Goal: Task Accomplishment & Management: Manage account settings

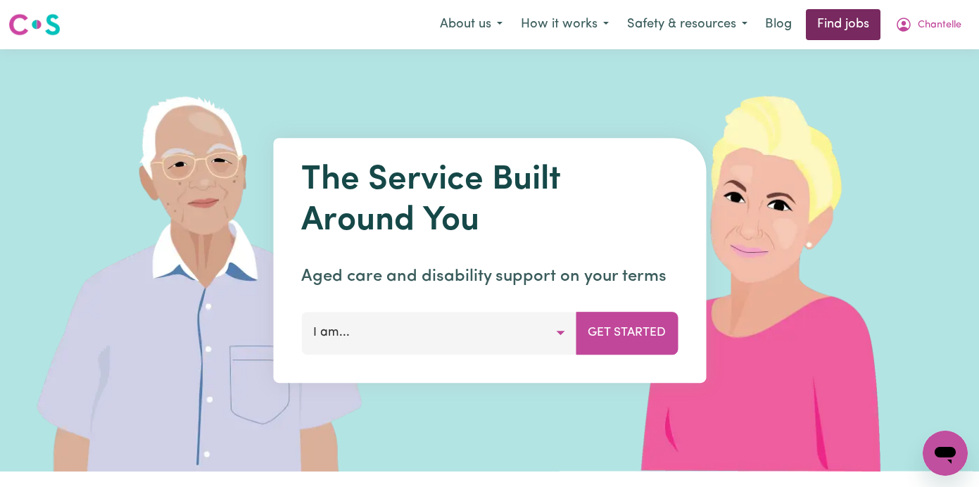
click at [856, 22] on link "Find jobs" at bounding box center [843, 24] width 75 height 31
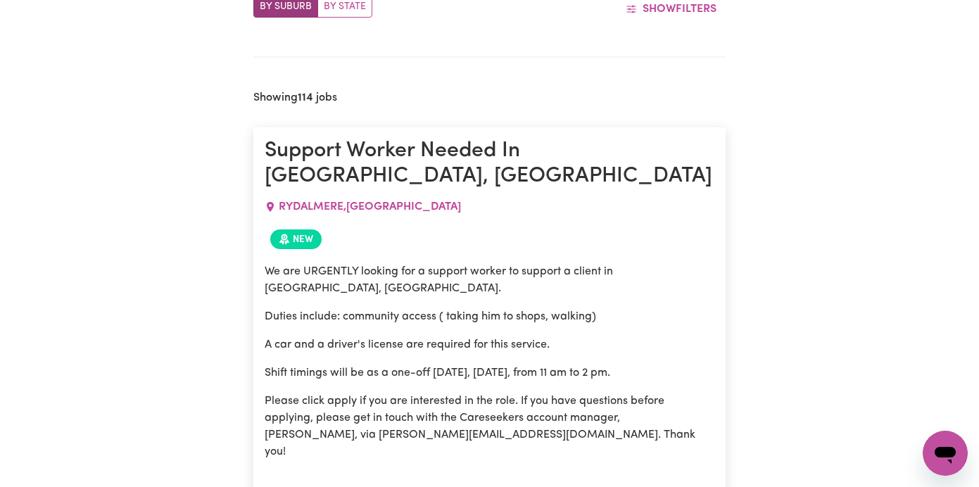
scroll to position [555, 0]
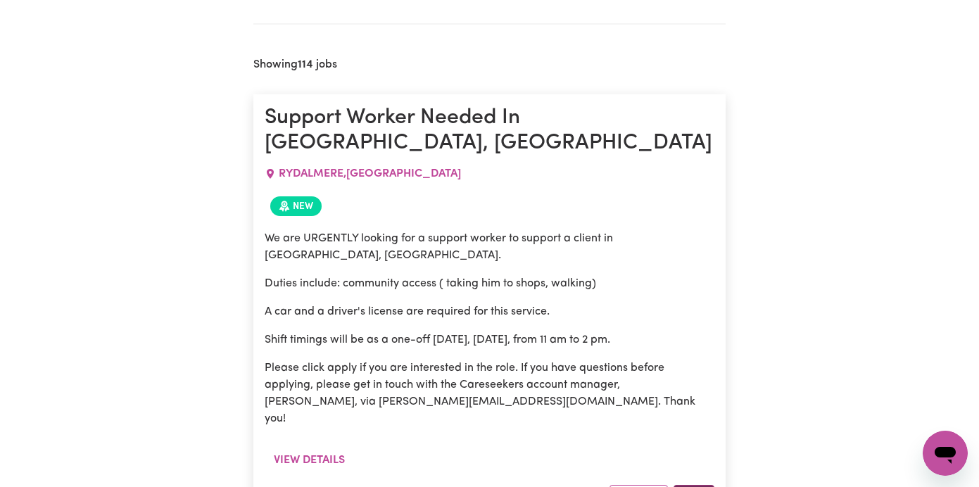
click at [686, 485] on button "Apply" at bounding box center [694, 496] width 41 height 22
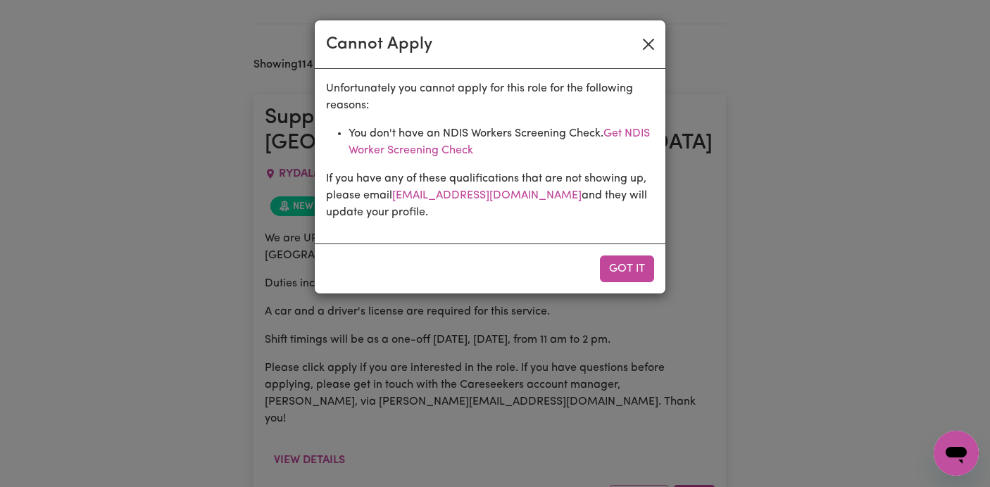
click at [647, 53] on button "Close" at bounding box center [648, 44] width 23 height 23
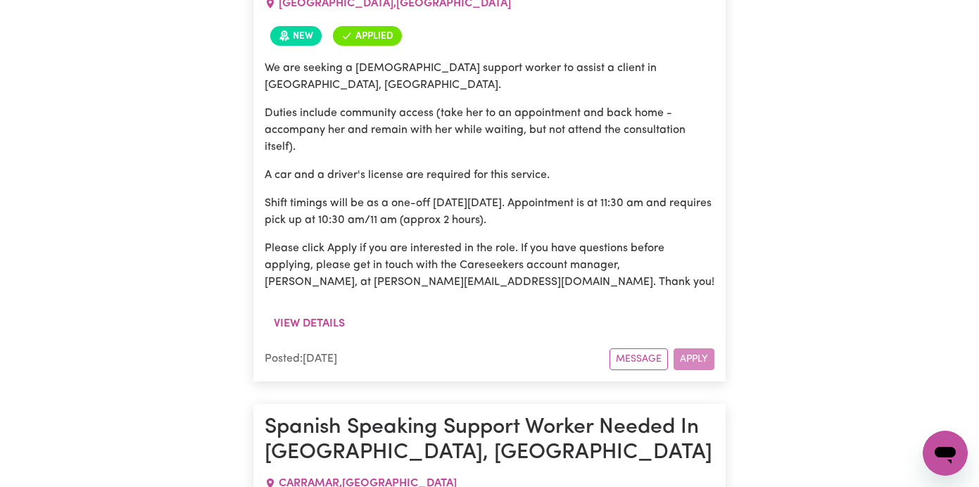
scroll to position [0, 0]
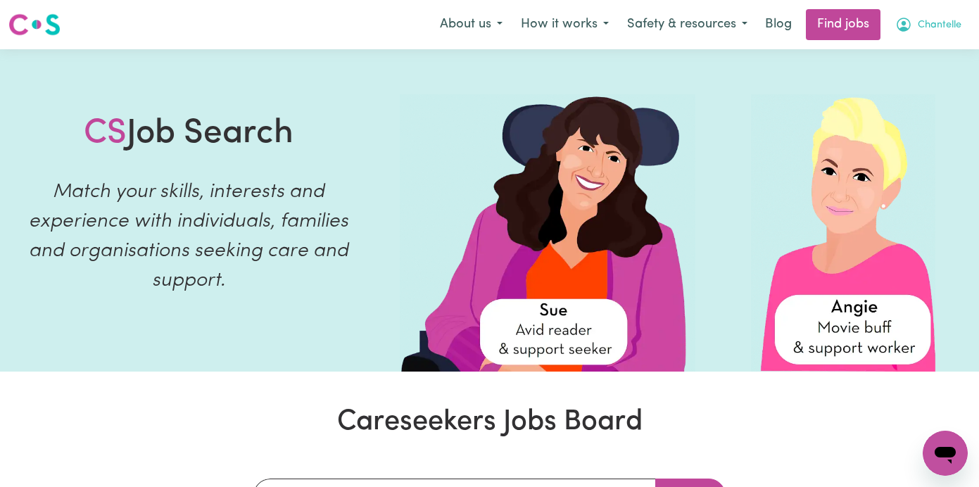
click at [928, 20] on span "Chantelle" at bounding box center [940, 25] width 44 height 15
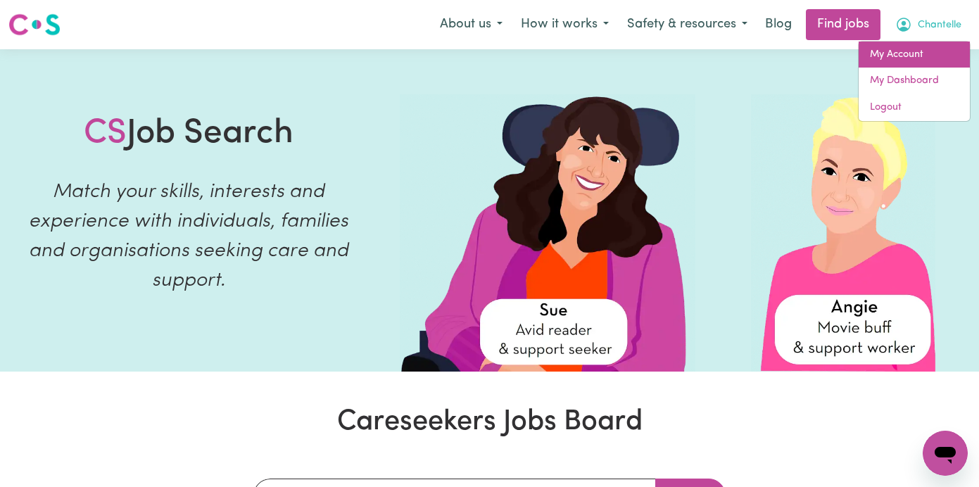
click at [890, 55] on link "My Account" at bounding box center [914, 55] width 111 height 27
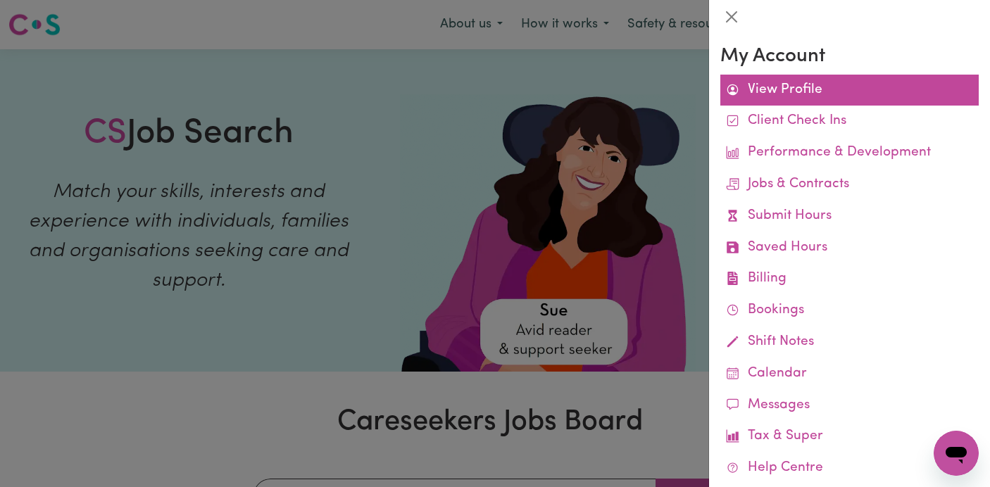
click at [821, 81] on link "View Profile" at bounding box center [849, 91] width 258 height 32
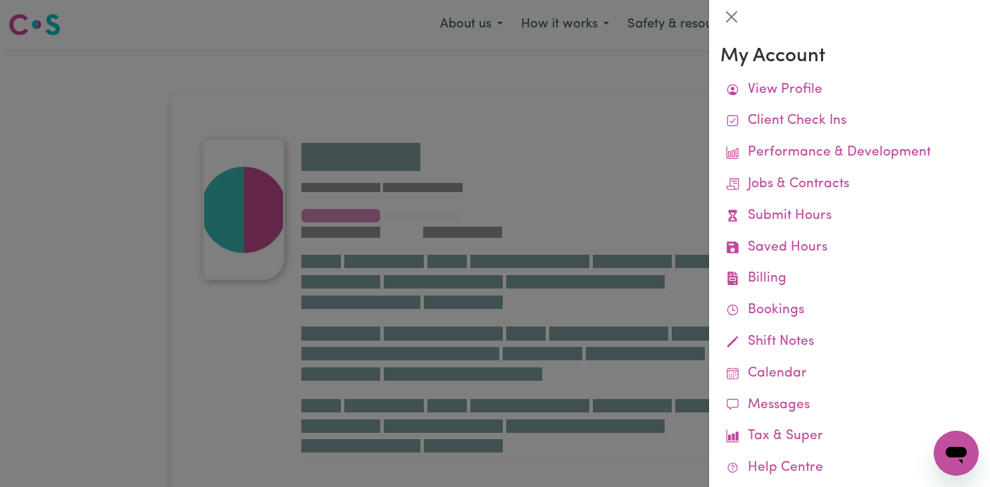
click at [697, 108] on div at bounding box center [495, 243] width 990 height 487
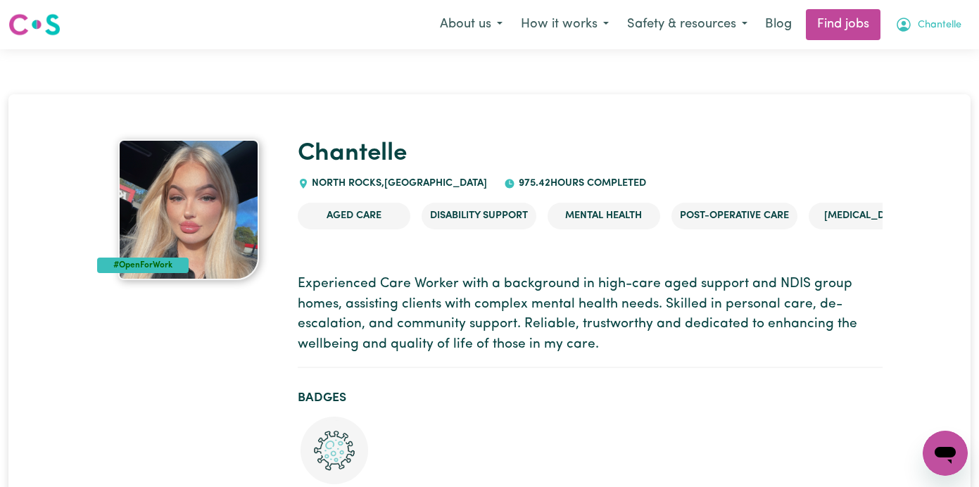
click at [923, 22] on span "Chantelle" at bounding box center [940, 25] width 44 height 15
click at [923, 79] on link "My Dashboard" at bounding box center [914, 81] width 111 height 27
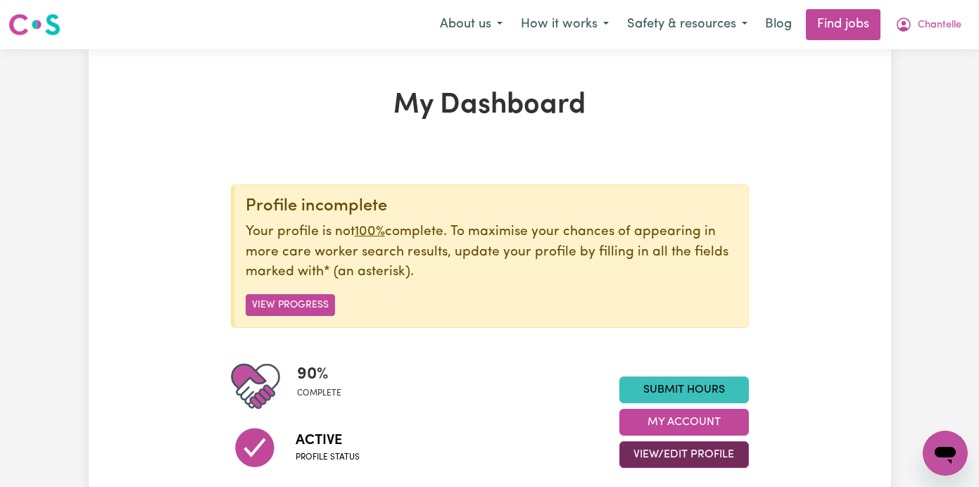
click at [707, 454] on button "View/Edit Profile" at bounding box center [683, 454] width 129 height 27
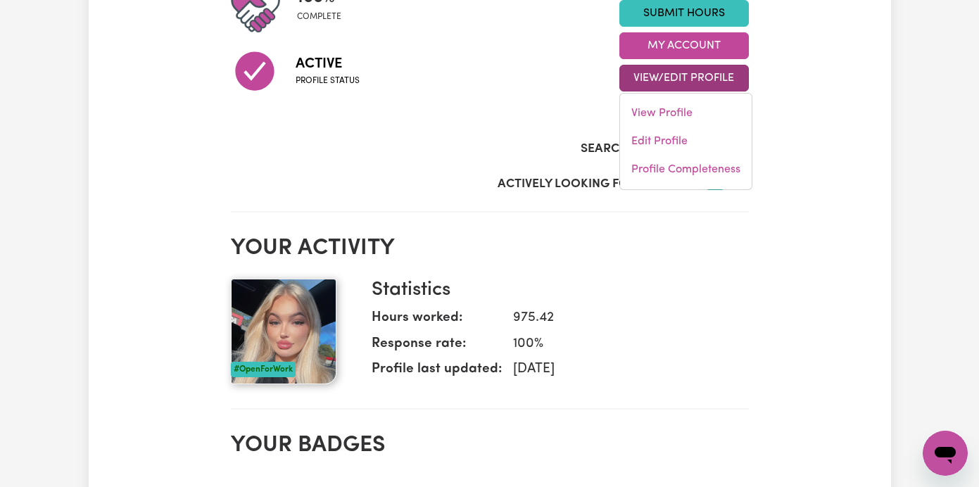
scroll to position [222, 0]
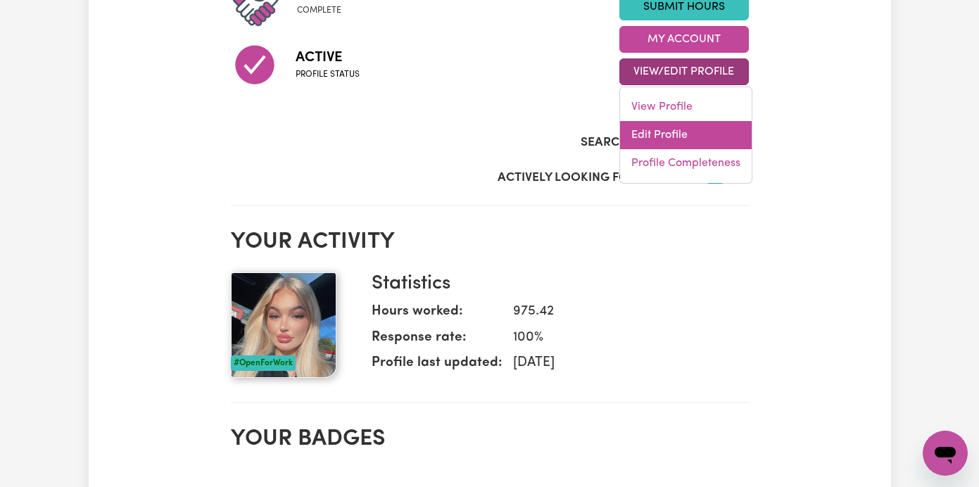
click at [690, 139] on link "Edit Profile" at bounding box center [686, 135] width 132 height 28
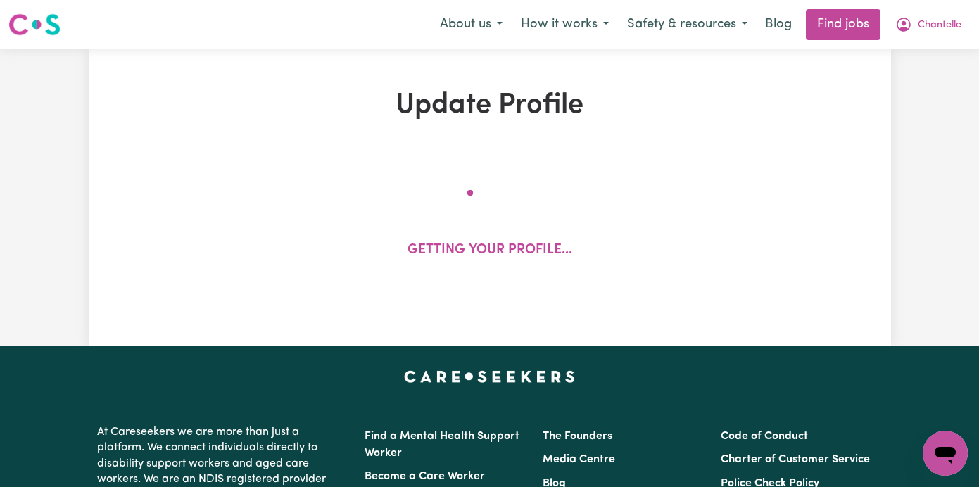
select select "[DEMOGRAPHIC_DATA]"
select select "[DEMOGRAPHIC_DATA] Citizen"
select select "Studying a healthcare related degree or qualification"
select select "45"
select select "50"
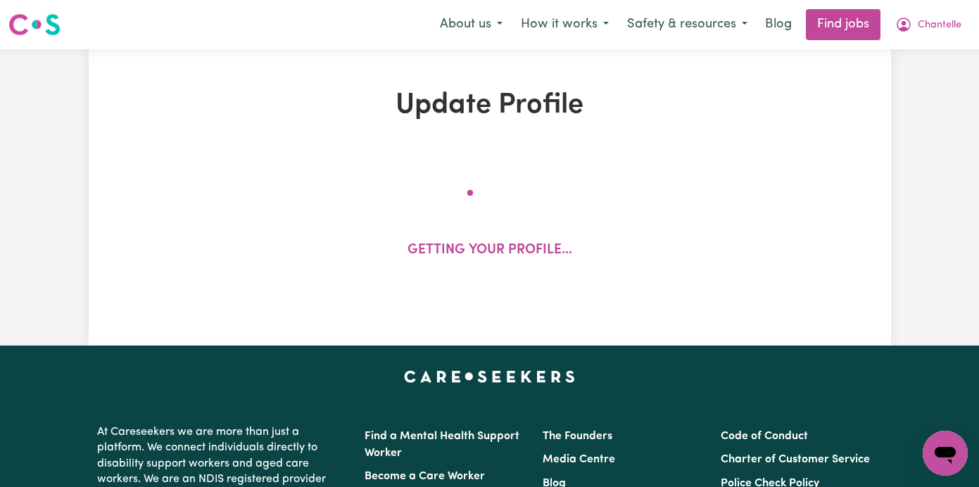
select select "55"
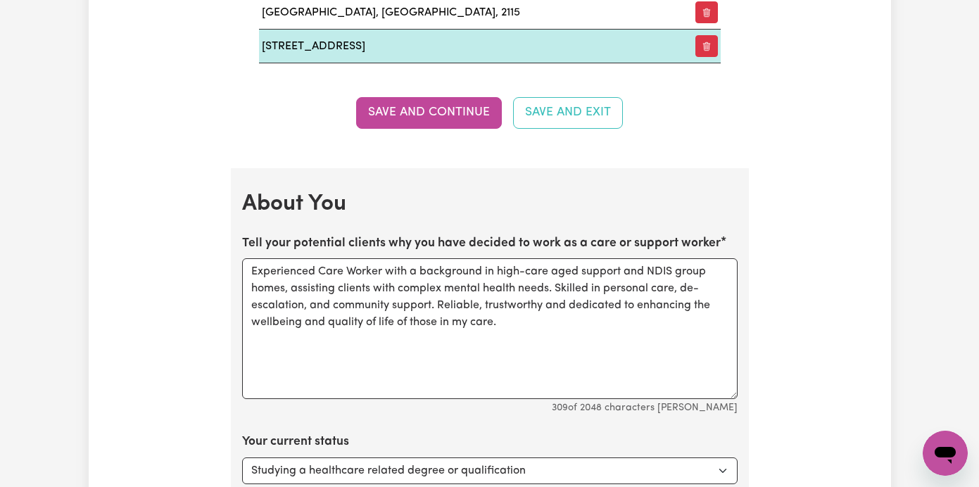
scroll to position [2422, 0]
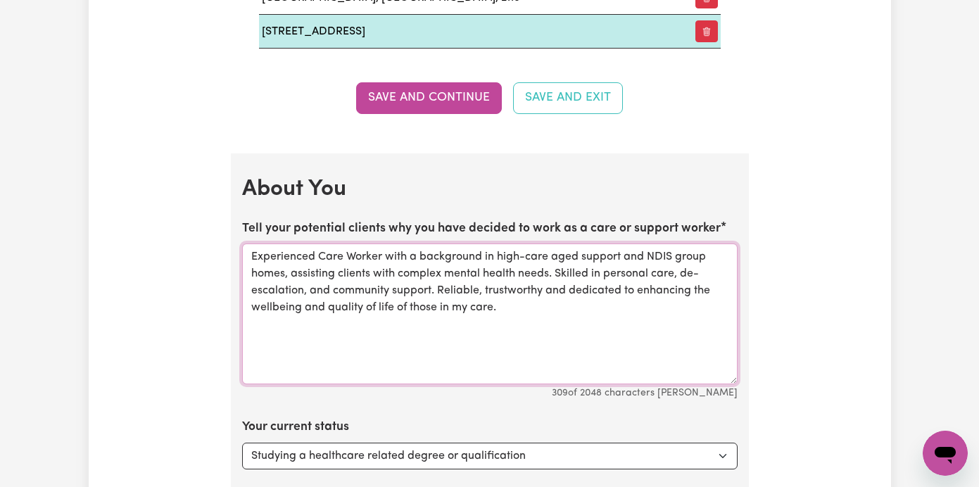
click at [529, 244] on textarea "Experienced Care Worker with a background in high-care aged support and NDIS gr…" at bounding box center [489, 314] width 495 height 141
type textarea "Experienced Care Worker with a background in high care aged support and NDIS gr…"
click at [493, 244] on textarea "Experienced Care Worker with a background in high care aged support and NDIS gr…" at bounding box center [489, 314] width 495 height 141
click at [291, 244] on textarea "Experienced Care Worker with a background in high care aged support and NDIS gr…" at bounding box center [489, 314] width 495 height 141
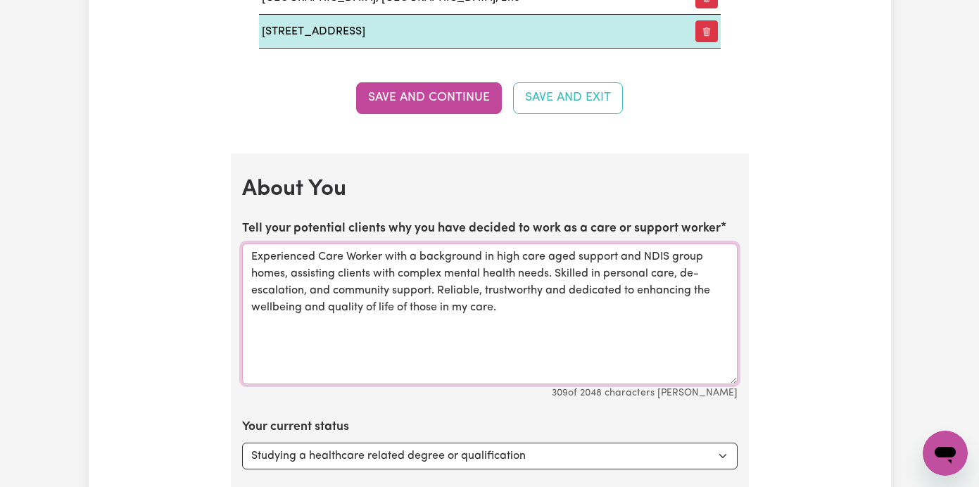
click at [505, 286] on textarea "Experienced Care Worker with a background in high care aged support and NDIS gr…" at bounding box center [489, 314] width 495 height 141
click at [576, 244] on textarea "Experienced Care Worker with a background in high care aged support and NDIS gr…" at bounding box center [489, 314] width 495 height 141
drag, startPoint x: 520, startPoint y: 272, endPoint x: 171, endPoint y: 213, distance: 353.9
drag, startPoint x: 536, startPoint y: 298, endPoint x: 237, endPoint y: 225, distance: 307.9
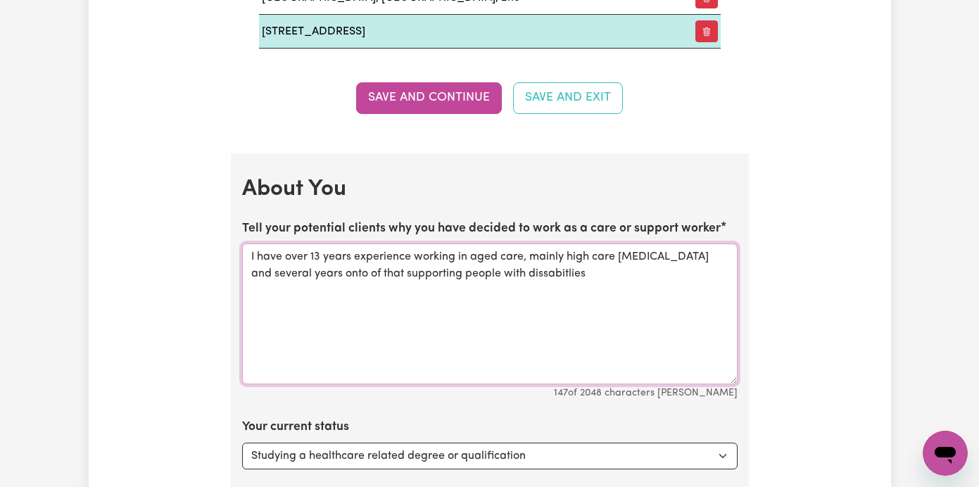
click at [523, 258] on textarea "I have over 13 years experience working in aged care, mainly high care [MEDICAL…" at bounding box center [489, 314] width 495 height 141
click at [571, 260] on textarea "I have over 13 years experience working in aged care, mainly high care [MEDICAL…" at bounding box center [489, 314] width 495 height 141
click at [524, 255] on textarea "I have over 13 years experience working in aged care, mainly high care [MEDICAL…" at bounding box center [489, 314] width 495 height 141
click at [557, 260] on textarea "I have over 13 years experience working in aged care, mainly high care [MEDICAL…" at bounding box center [489, 314] width 495 height 141
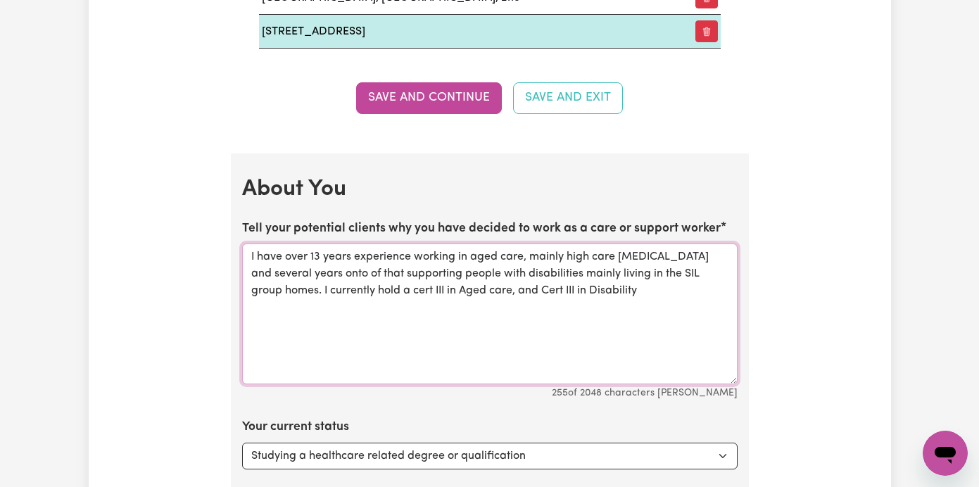
click at [524, 244] on textarea "I have over 13 years experience working in aged care, mainly high care [MEDICAL…" at bounding box center [489, 314] width 495 height 141
click at [360, 307] on textarea "I have over 13 years experience working in aged care both in the community and …" at bounding box center [489, 314] width 495 height 141
click at [398, 286] on textarea "I have over 13 years experience working in aged care both in the community and …" at bounding box center [489, 314] width 495 height 141
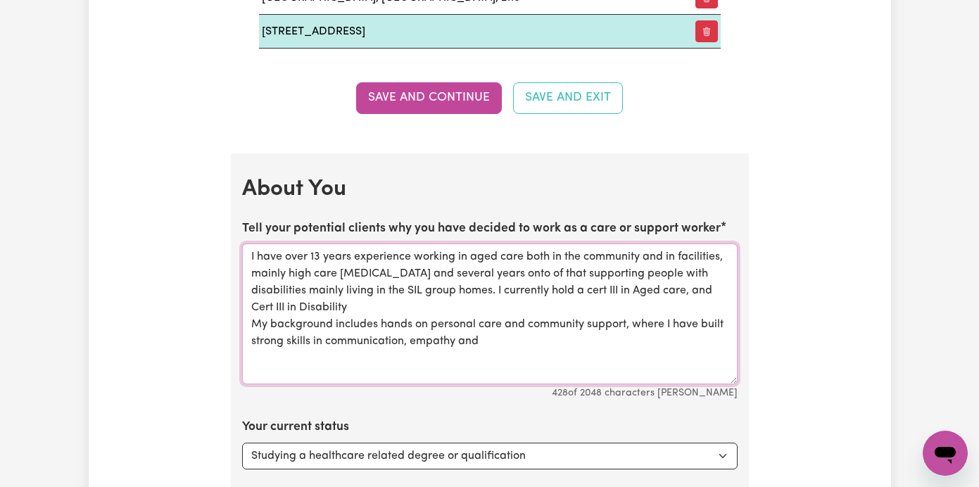
drag, startPoint x: 490, startPoint y: 317, endPoint x: 405, endPoint y: 320, distance: 85.2
click at [405, 320] on textarea "I have over 13 years experience working in aged care both in the community and …" at bounding box center [489, 314] width 495 height 141
drag, startPoint x: 557, startPoint y: 329, endPoint x: 448, endPoint y: 349, distance: 111.0
click at [348, 335] on textarea "I have over 13 years experience working in aged care both in the community and …" at bounding box center [489, 314] width 495 height 141
drag, startPoint x: 535, startPoint y: 327, endPoint x: 544, endPoint y: 327, distance: 9.1
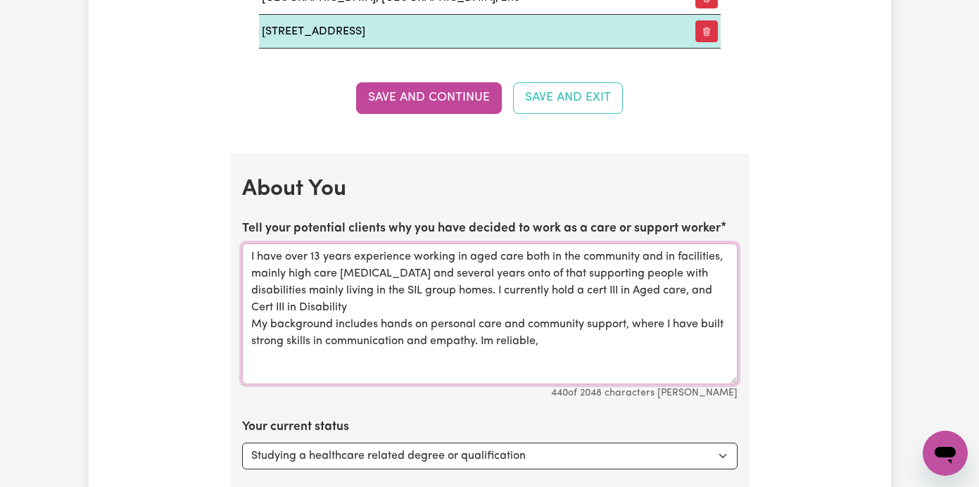
click at [544, 327] on textarea "I have over 13 years experience working in aged care both in the community and …" at bounding box center [489, 314] width 495 height 141
drag, startPoint x: 539, startPoint y: 318, endPoint x: 627, endPoint y: 304, distance: 89.1
click at [627, 304] on textarea "I have over 13 years experience working in aged care both in the community and …" at bounding box center [489, 314] width 495 height 141
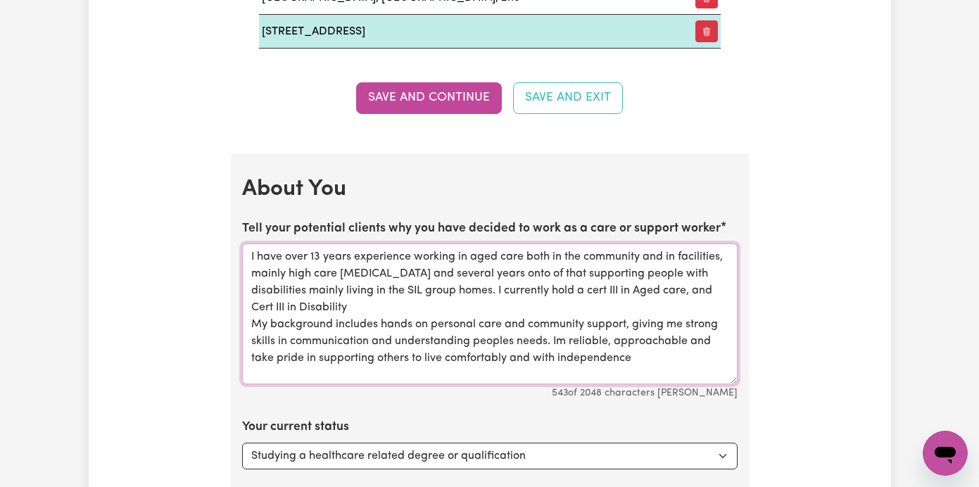
click at [557, 255] on textarea "I have over 13 years experience working in aged care both in the community and …" at bounding box center [489, 314] width 495 height 141
click at [438, 254] on textarea "I have over 13 years experience working in aged care both in the community and …" at bounding box center [489, 314] width 495 height 141
click at [333, 255] on textarea "I have over 13 years experience working in aged care both in the community and …" at bounding box center [489, 314] width 495 height 141
click at [506, 253] on textarea "I have over 13 years experience working in aged care both in the community and …" at bounding box center [489, 314] width 495 height 141
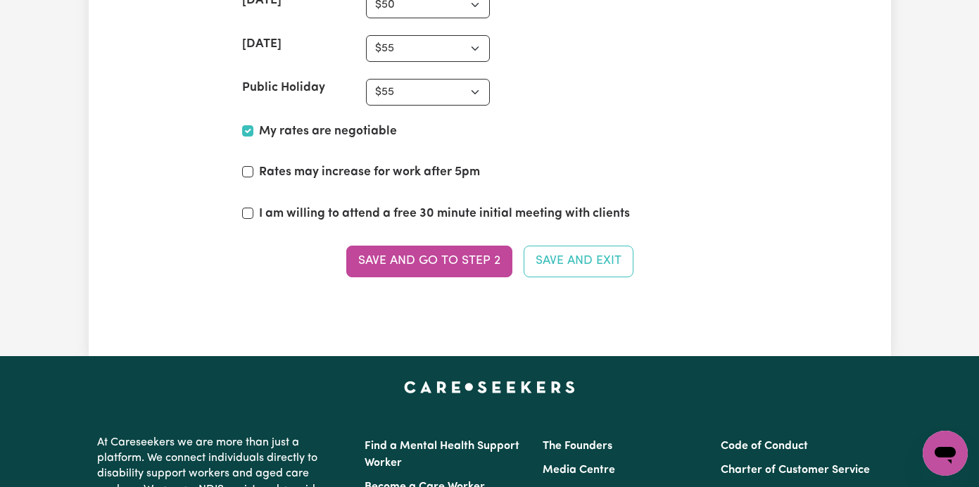
scroll to position [4150, 0]
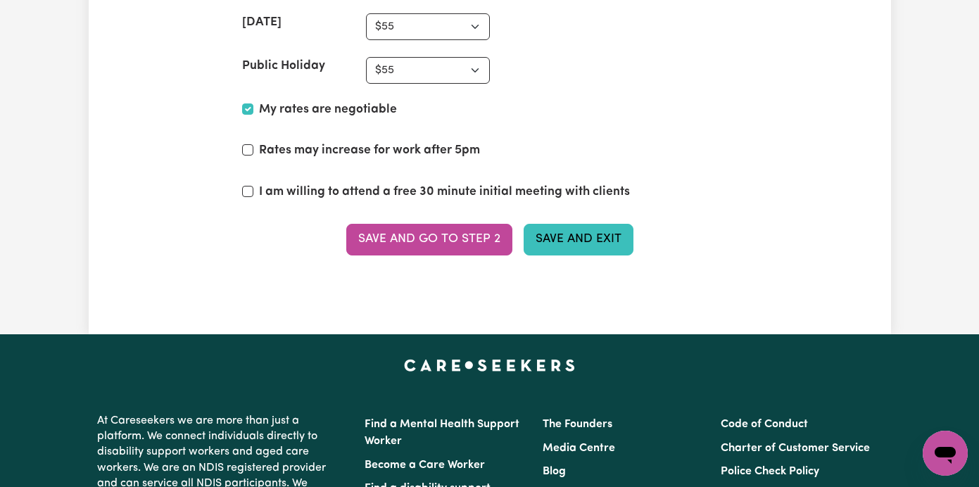
click at [541, 224] on button "Save and Exit" at bounding box center [579, 239] width 110 height 31
type textarea "Experienced Care Worker with a background in high-care aged support and NDIS gr…"
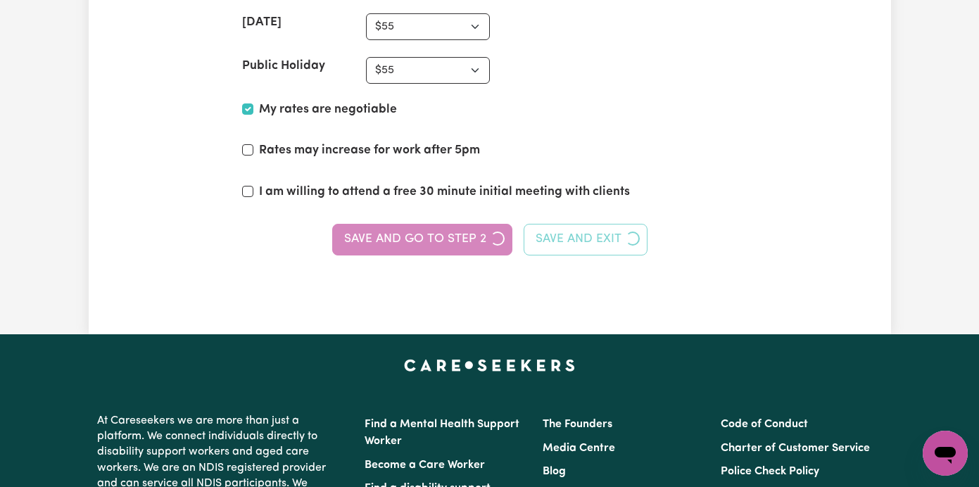
scroll to position [0, 0]
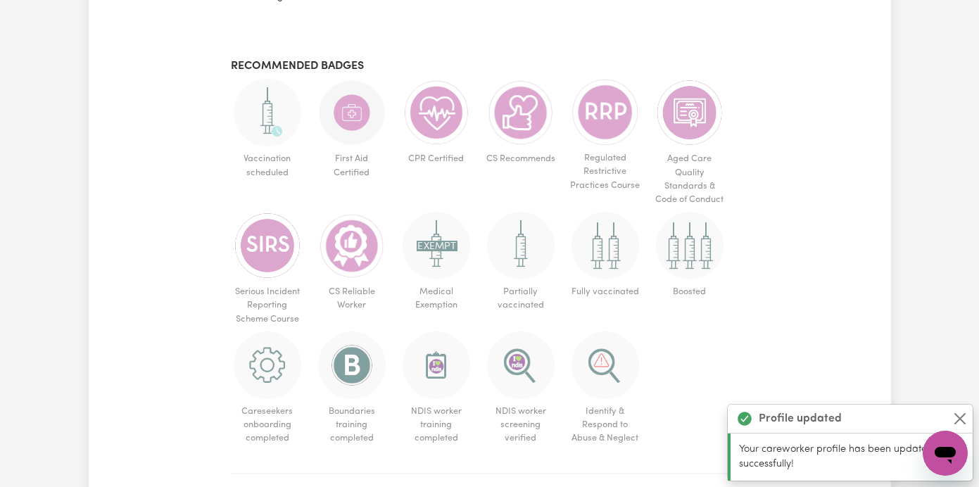
scroll to position [776, 0]
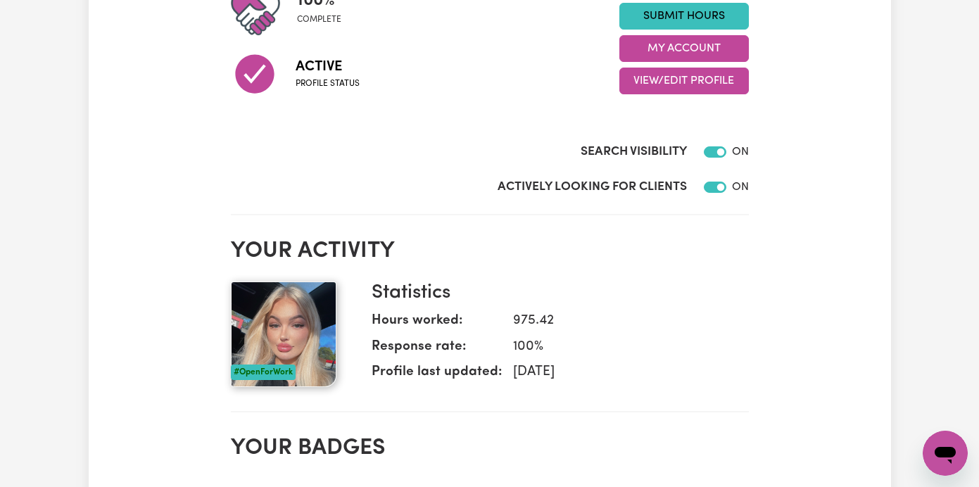
scroll to position [154, 0]
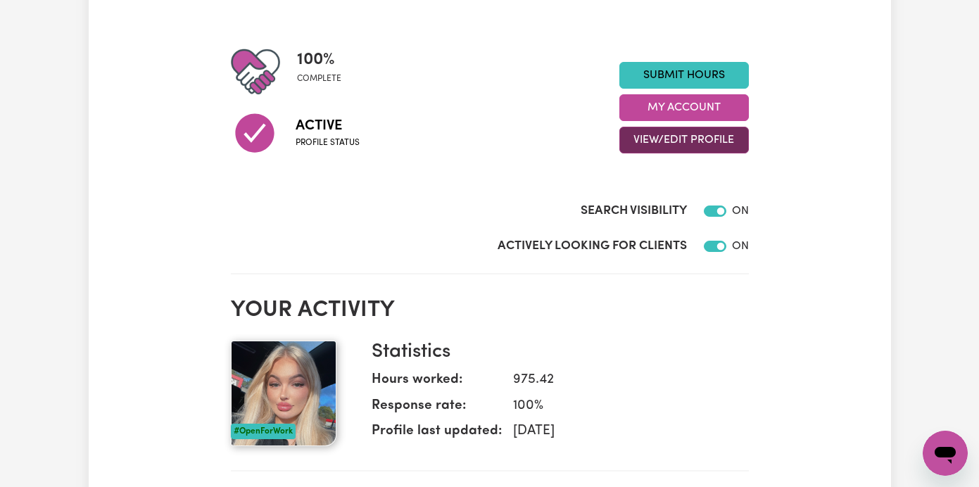
click at [714, 136] on button "View/Edit Profile" at bounding box center [683, 140] width 129 height 27
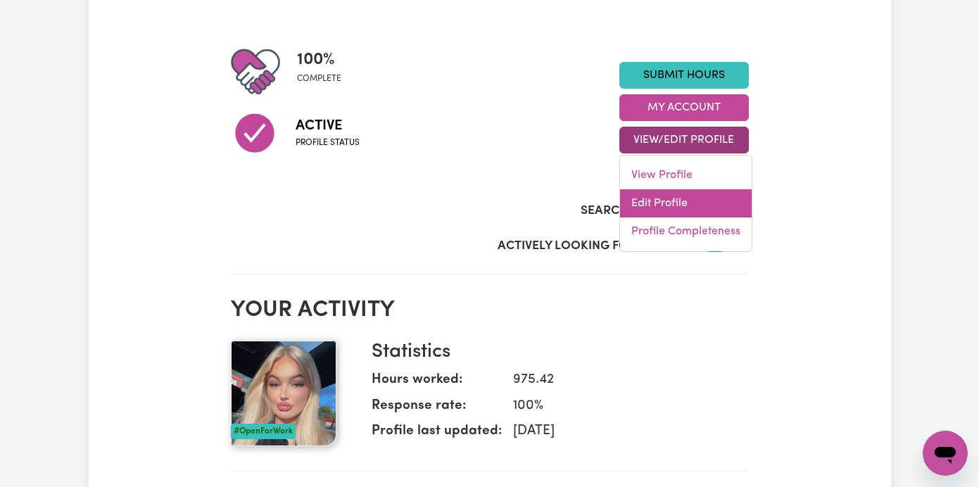
click at [694, 202] on link "Edit Profile" at bounding box center [686, 203] width 132 height 28
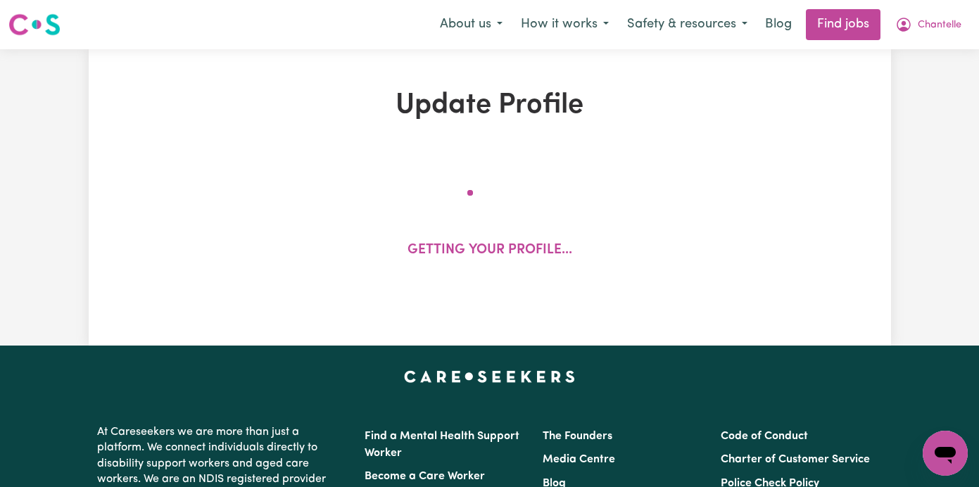
select select "[DEMOGRAPHIC_DATA]"
select select "[DEMOGRAPHIC_DATA] Citizen"
select select "Studying a healthcare related degree or qualification"
select select "45"
select select "50"
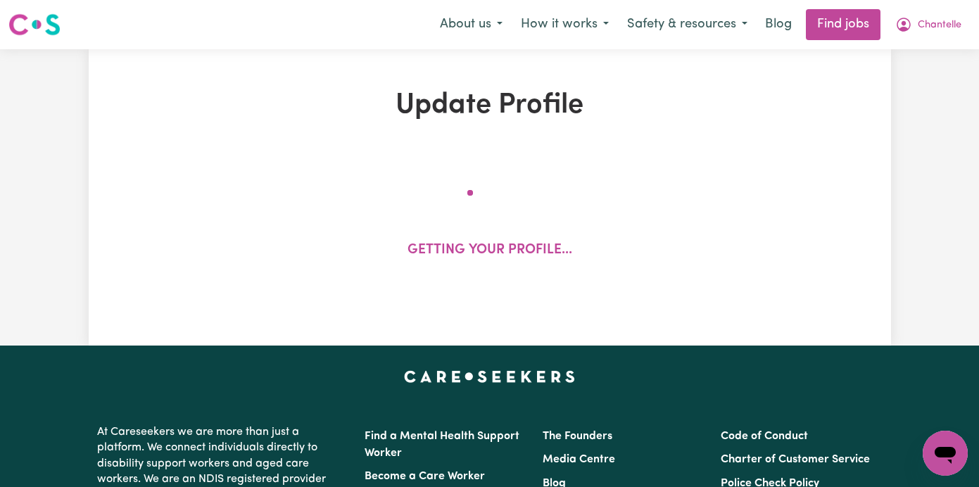
select select "55"
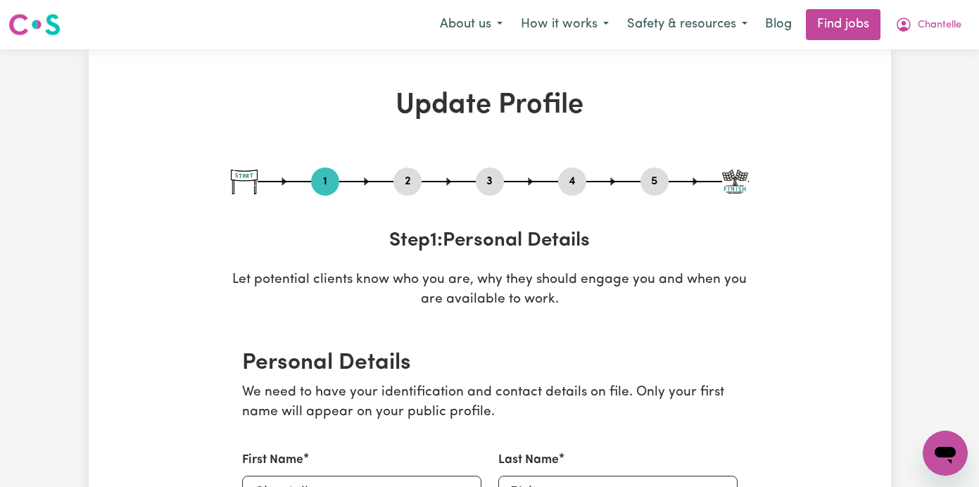
click at [53, 27] on img at bounding box center [34, 24] width 52 height 25
